Goal: Entertainment & Leisure: Consume media (video, audio)

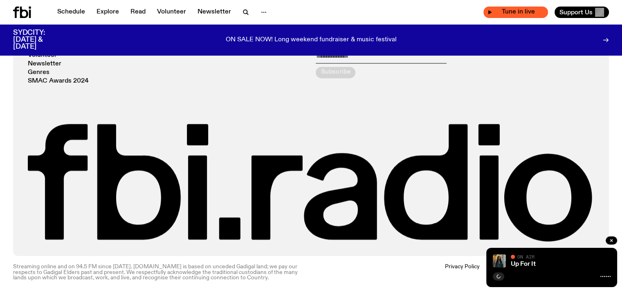
scroll to position [1142, 0]
click at [497, 16] on div "Tune in live" at bounding box center [515, 12] width 65 height 11
click at [67, 11] on link "Schedule" at bounding box center [71, 12] width 38 height 11
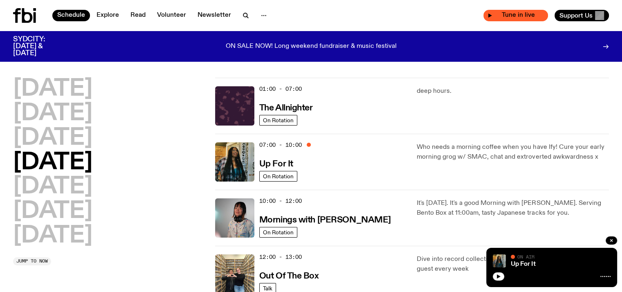
click at [512, 16] on span "Tune in live" at bounding box center [518, 15] width 52 height 6
click at [495, 276] on button "button" at bounding box center [498, 276] width 11 height 8
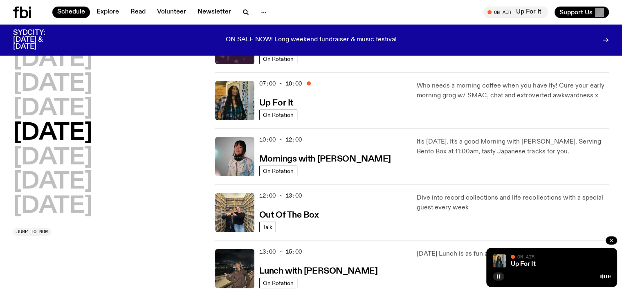
scroll to position [81, 0]
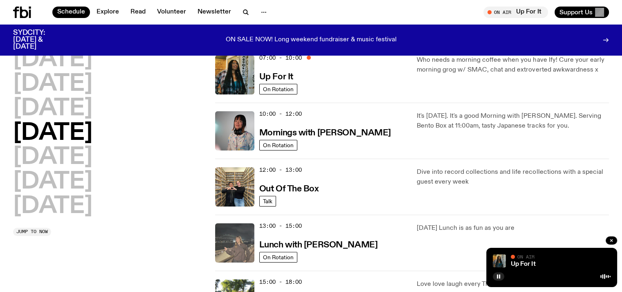
click at [232, 248] on img at bounding box center [234, 242] width 39 height 39
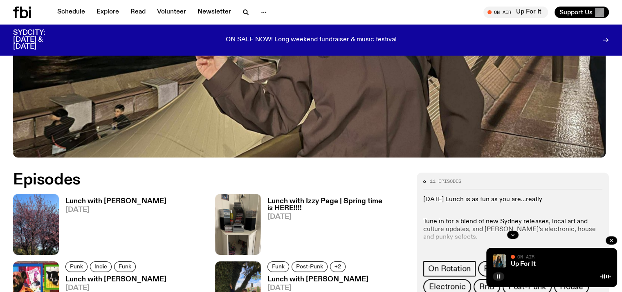
scroll to position [323, 0]
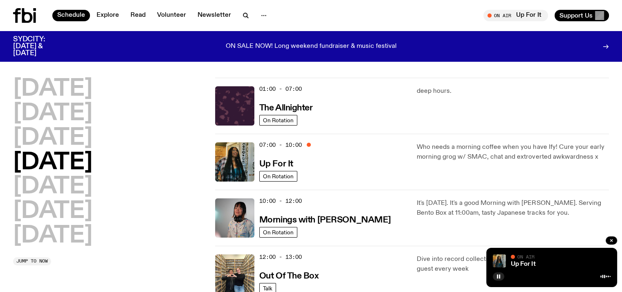
click at [509, 261] on div "Up For It" at bounding box center [559, 264] width 101 height 6
click at [509, 20] on div "Tune in live" at bounding box center [515, 15] width 65 height 11
click at [506, 265] on div "Up For It On Air On Air" at bounding box center [551, 267] width 131 height 39
click at [512, 262] on link "Up For It" at bounding box center [523, 264] width 25 height 7
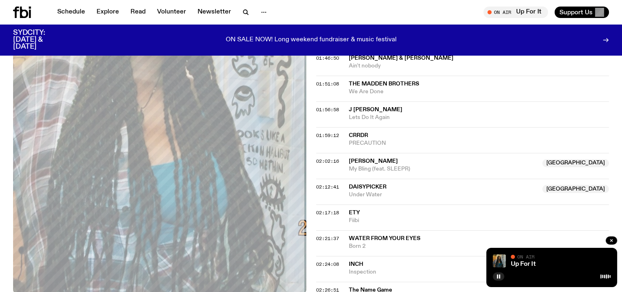
scroll to position [814, 0]
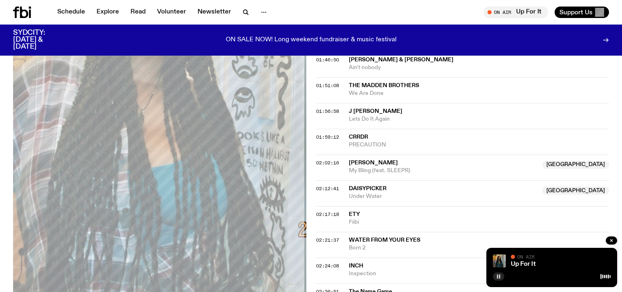
click at [496, 276] on button "button" at bounding box center [498, 276] width 11 height 8
